Goal: Book appointment/travel/reservation

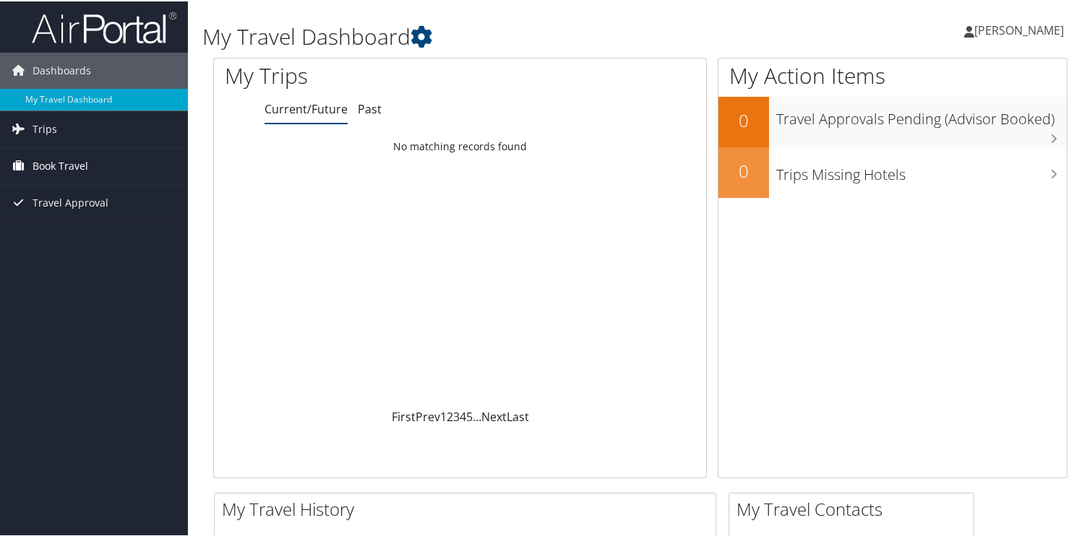
click at [67, 170] on span "Book Travel" at bounding box center [61, 165] width 56 height 36
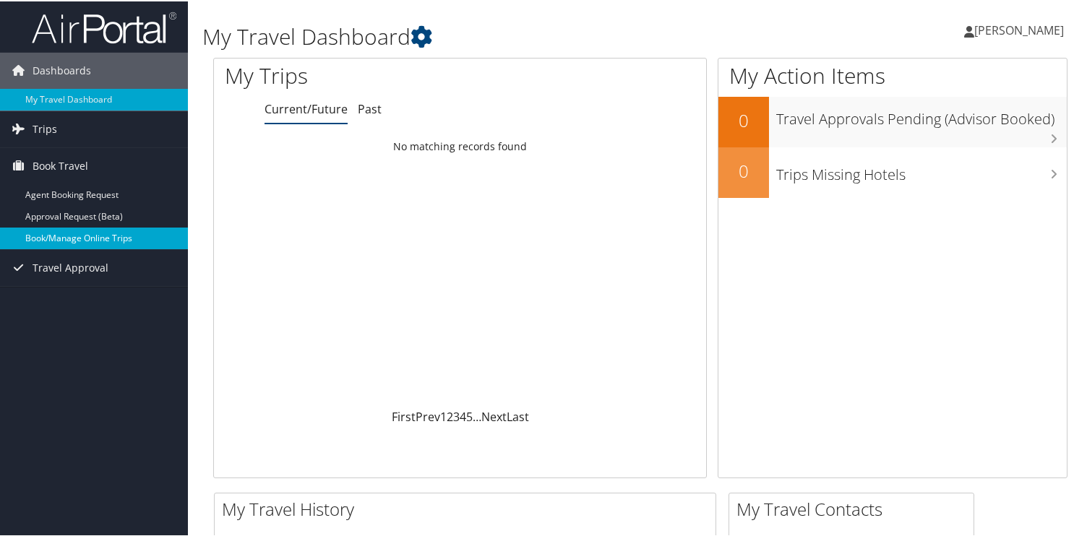
click at [105, 241] on link "Book/Manage Online Trips" at bounding box center [94, 237] width 188 height 22
click at [119, 236] on link "Book/Manage Online Trips" at bounding box center [94, 237] width 188 height 22
